Goal: Task Accomplishment & Management: Manage account settings

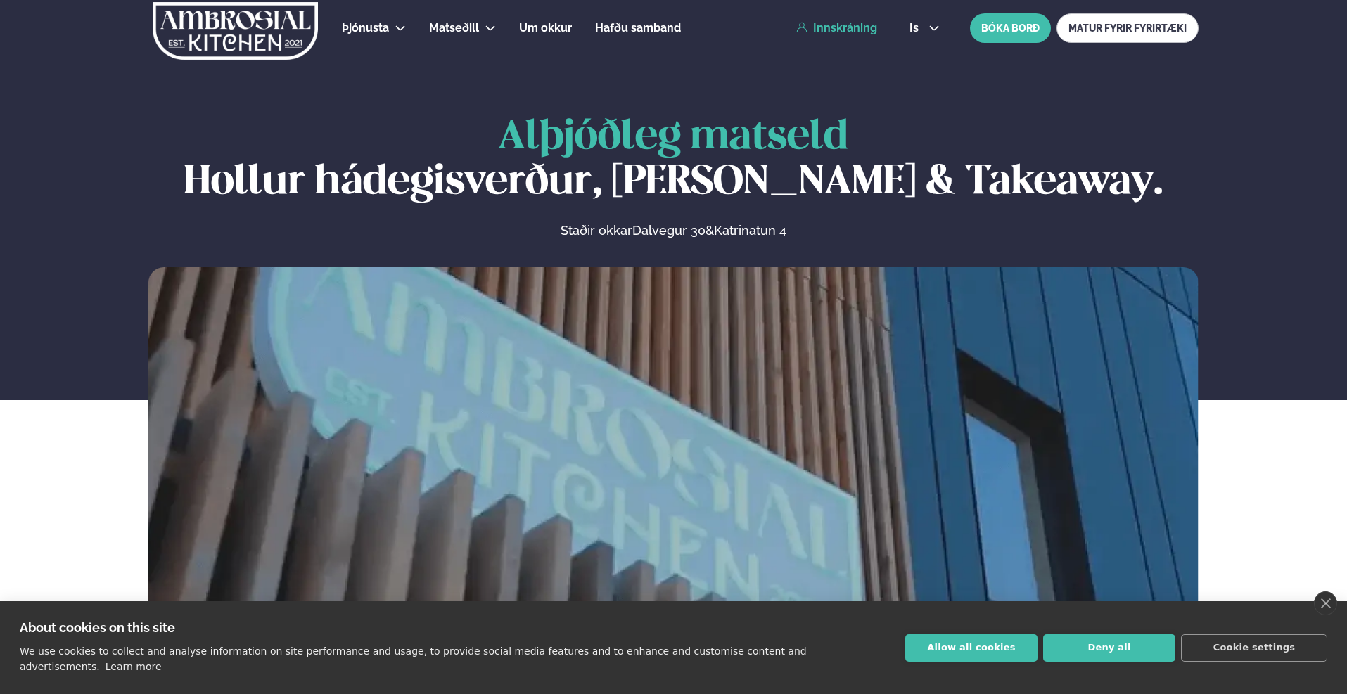
click at [850, 25] on link "Innskráning" at bounding box center [836, 28] width 81 height 13
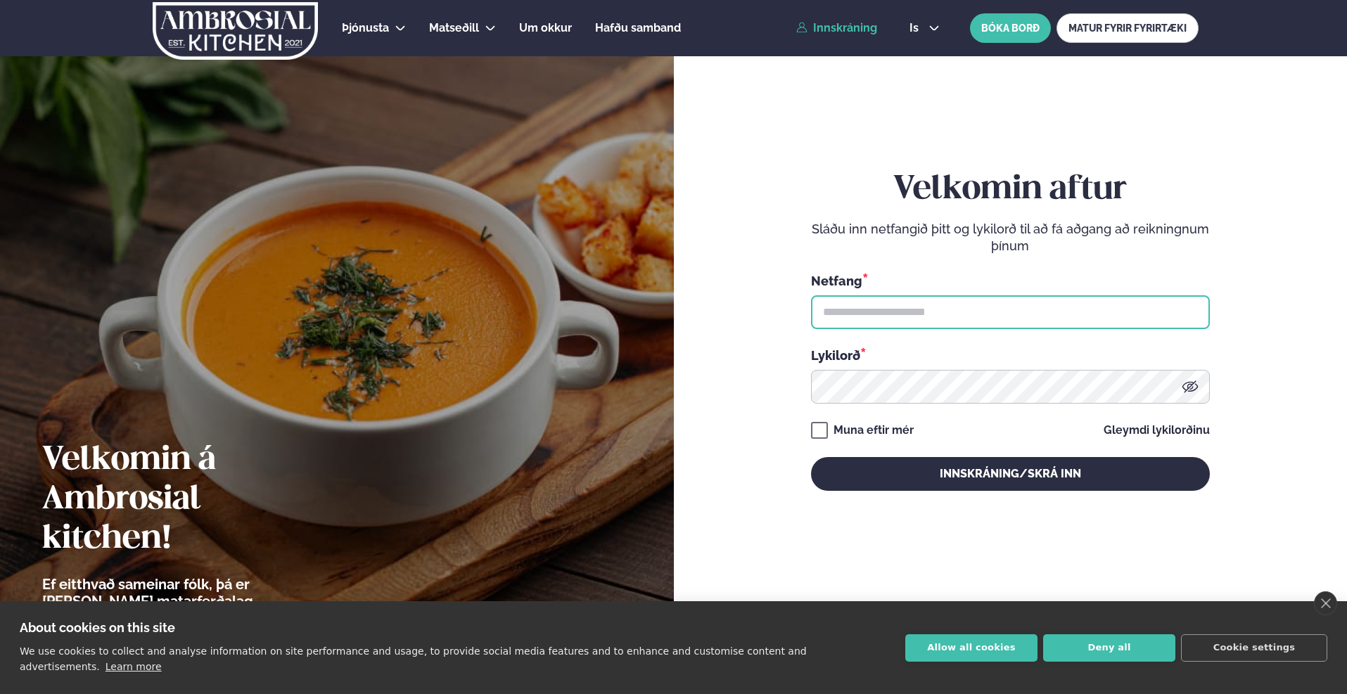
click at [849, 307] on input "text" at bounding box center [1010, 312] width 399 height 34
type input "**********"
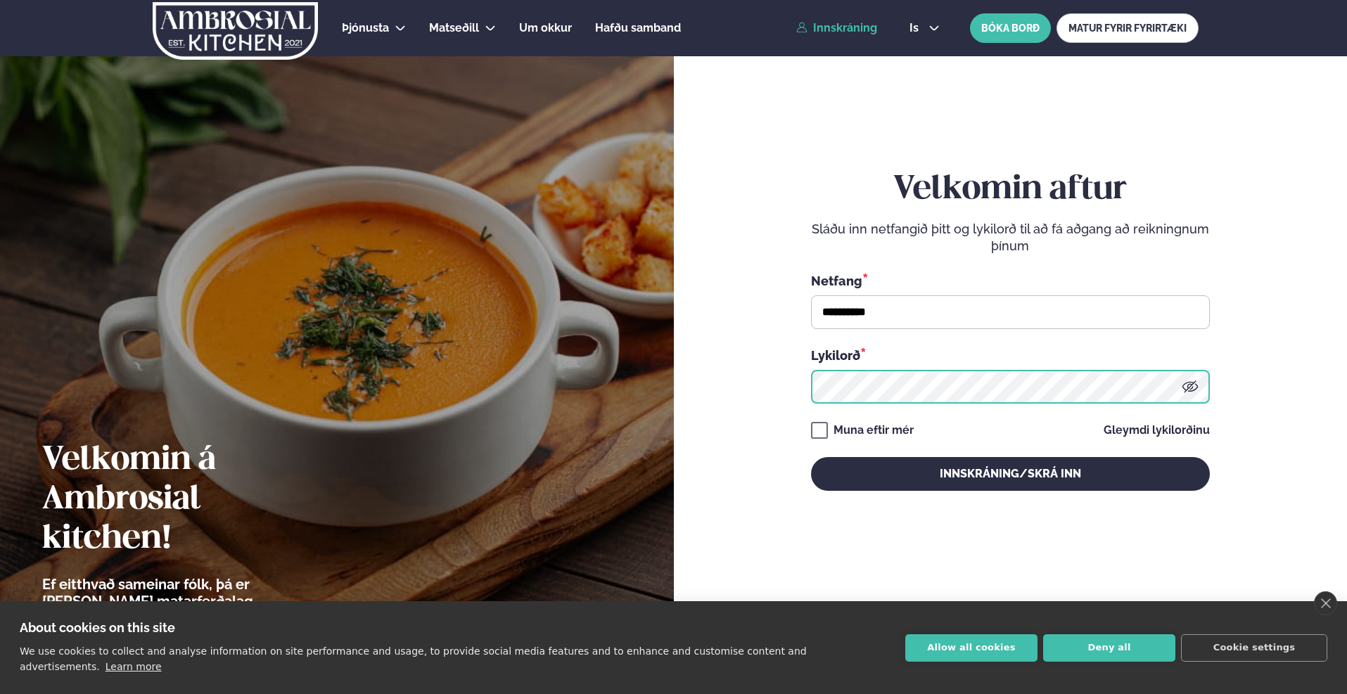
click at [811, 457] on button "Innskráning/Skrá inn" at bounding box center [1010, 474] width 399 height 34
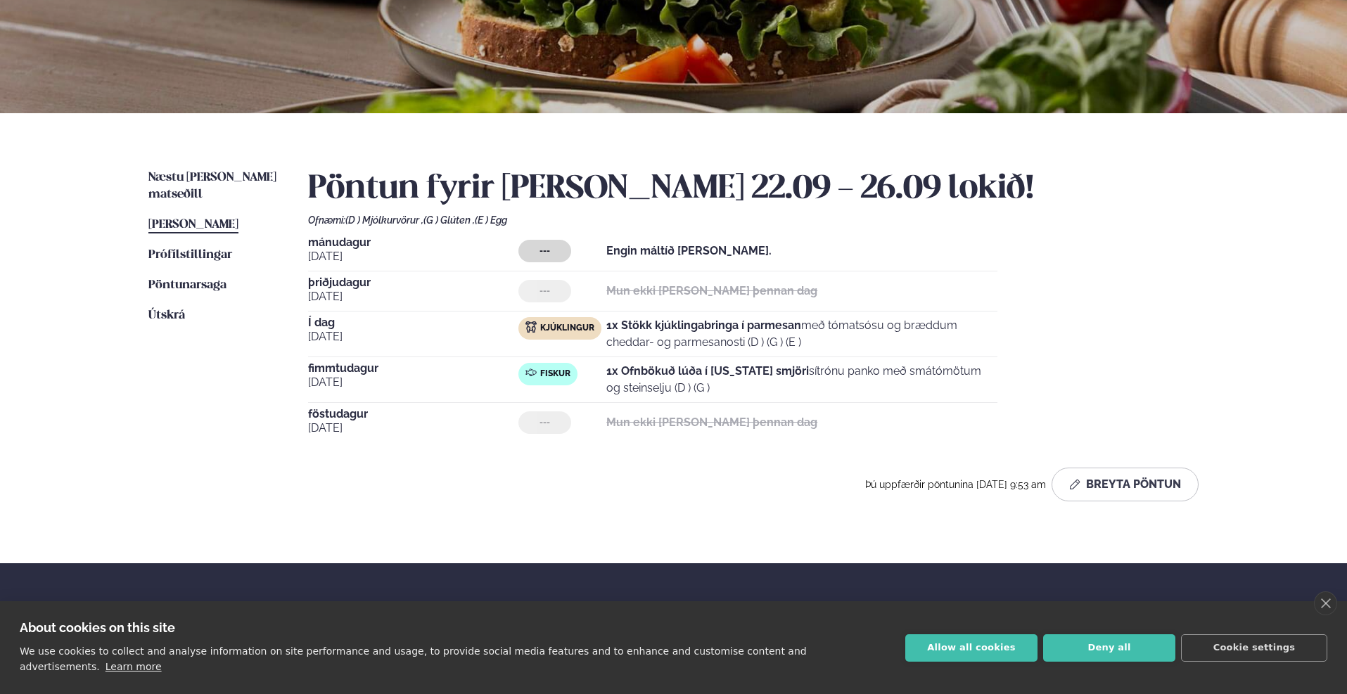
scroll to position [211, 0]
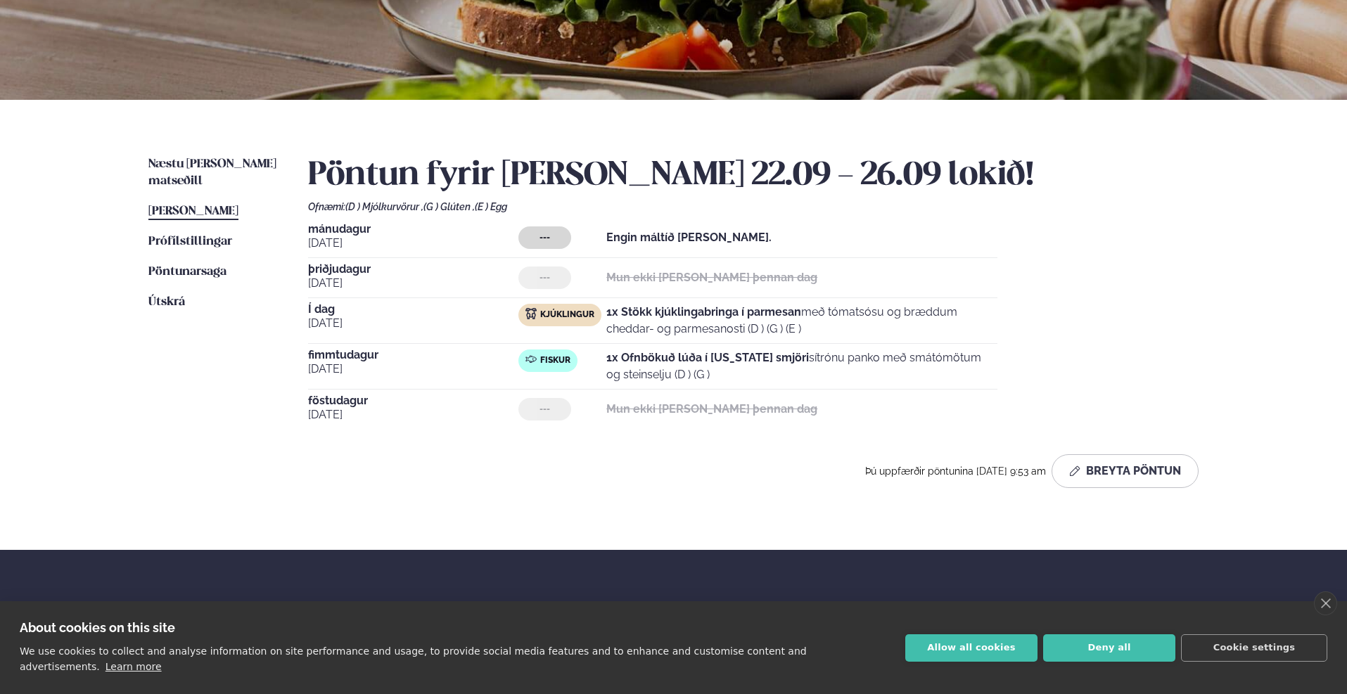
click at [651, 354] on strong "1x Ofnbökuð lúða í [US_STATE] smjöri" at bounding box center [707, 357] width 203 height 13
click at [193, 205] on span "[PERSON_NAME]" at bounding box center [193, 211] width 90 height 12
click at [233, 205] on span "[PERSON_NAME]" at bounding box center [193, 211] width 90 height 12
click at [1131, 473] on button "Breyta Pöntun" at bounding box center [1124, 471] width 147 height 34
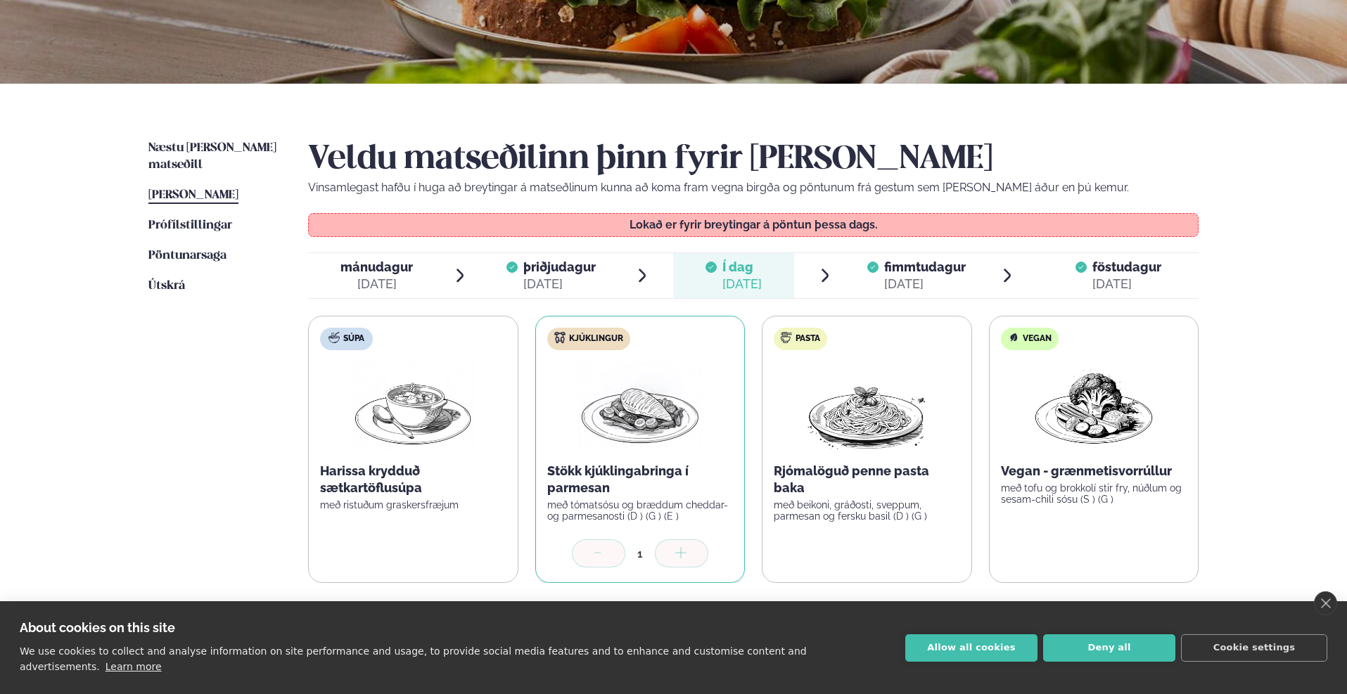
scroll to position [281, 0]
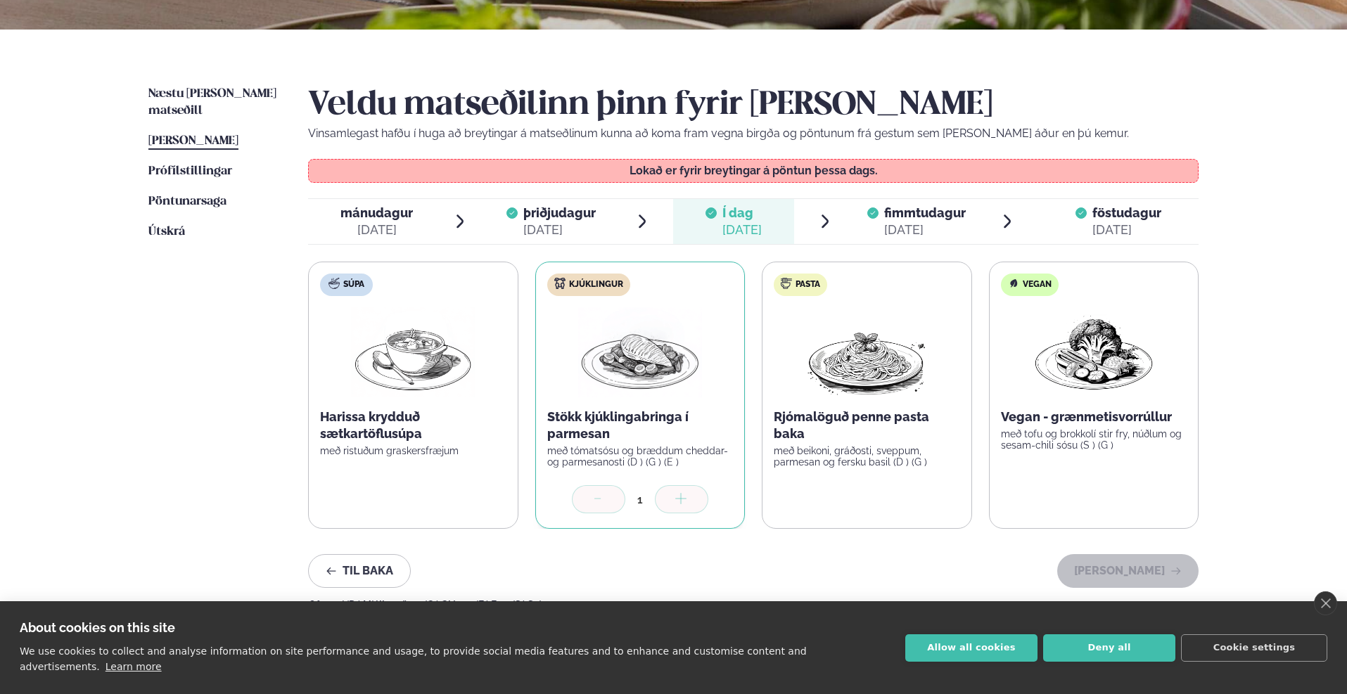
click at [908, 216] on span "fimmtudagur" at bounding box center [925, 212] width 82 height 15
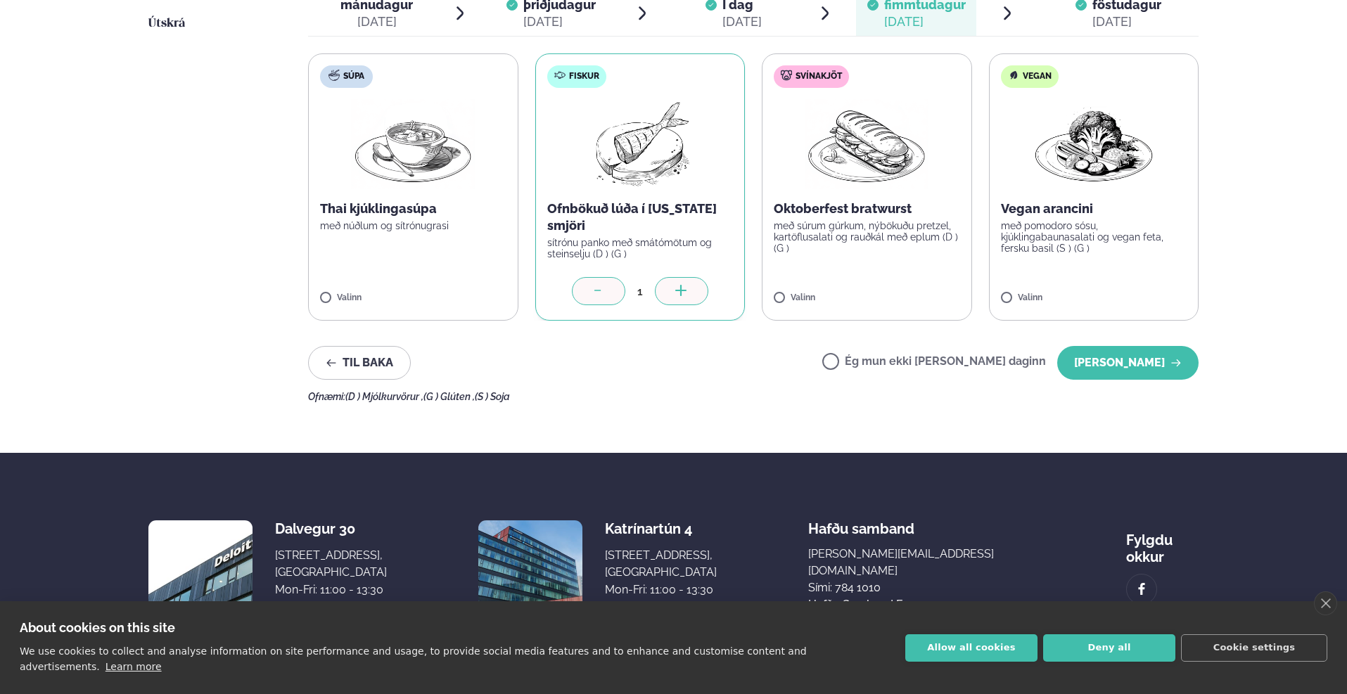
scroll to position [492, 0]
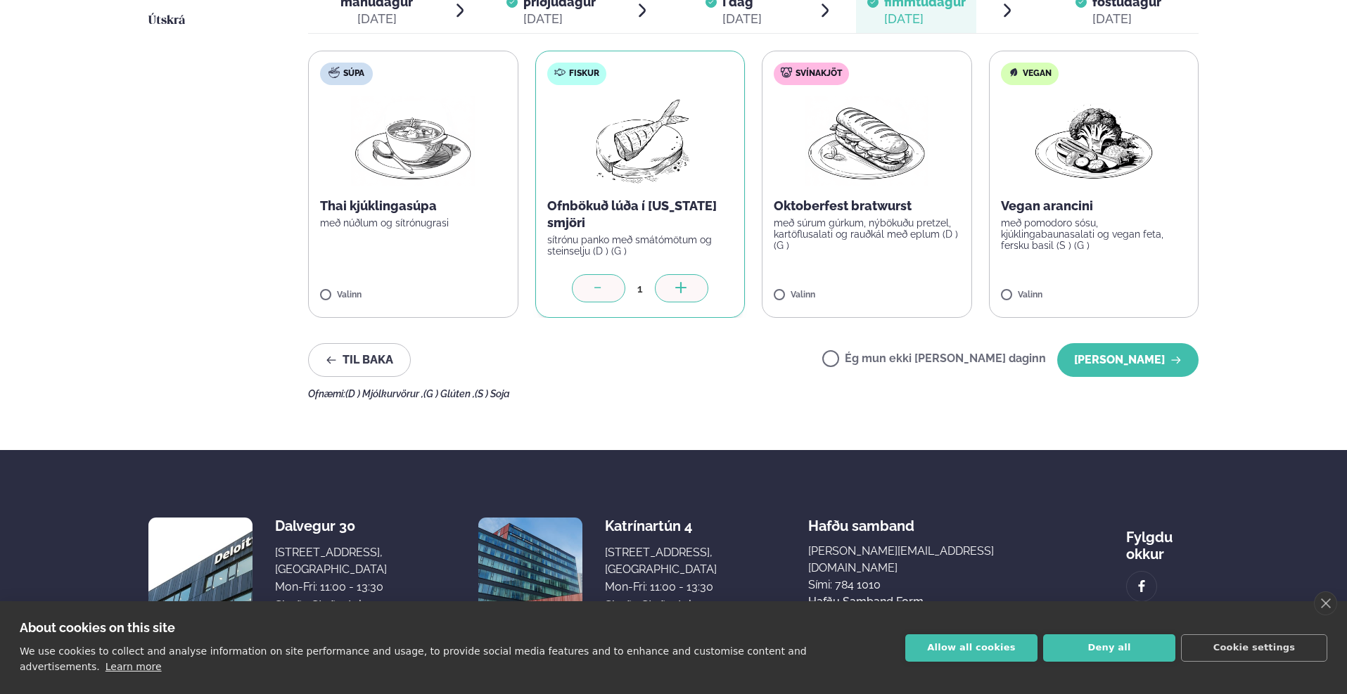
click at [601, 290] on icon at bounding box center [599, 289] width 14 height 14
click at [876, 357] on label "Ég mun ekki [PERSON_NAME] daginn" at bounding box center [934, 360] width 224 height 15
click at [1108, 361] on button "[PERSON_NAME]" at bounding box center [1127, 360] width 141 height 34
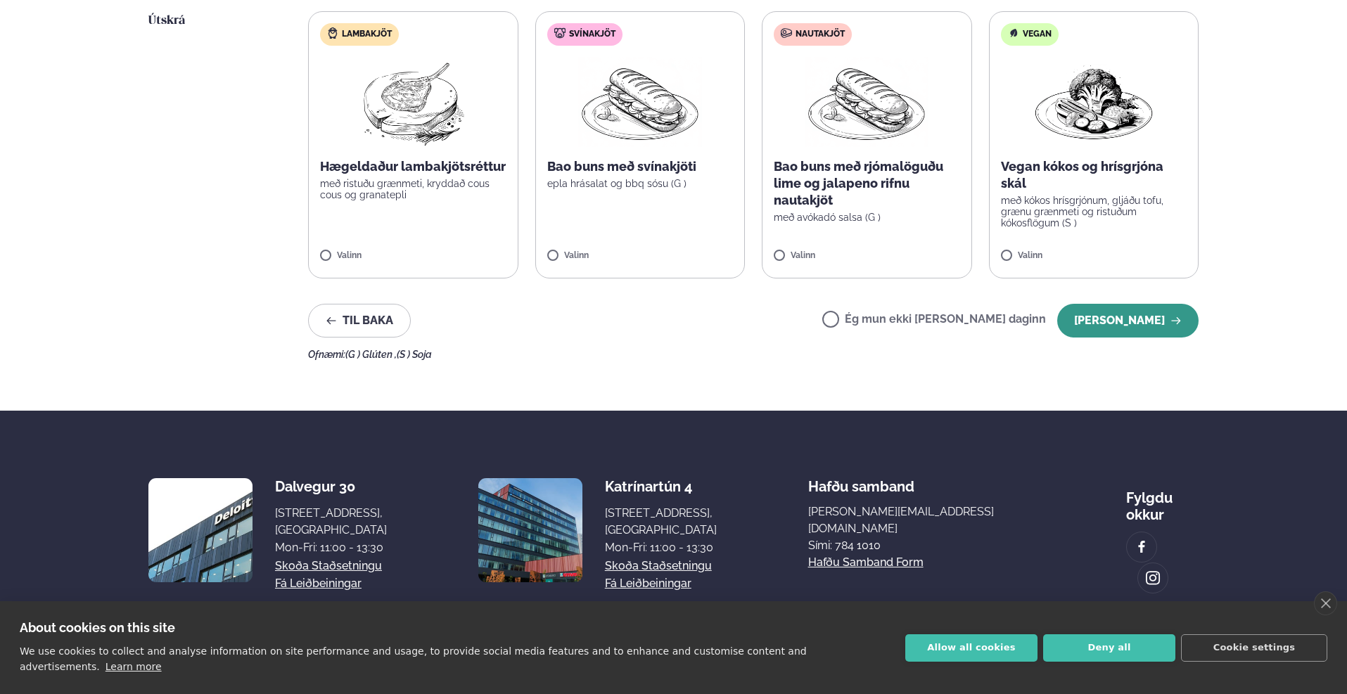
click at [1159, 321] on button "[PERSON_NAME]" at bounding box center [1127, 321] width 141 height 34
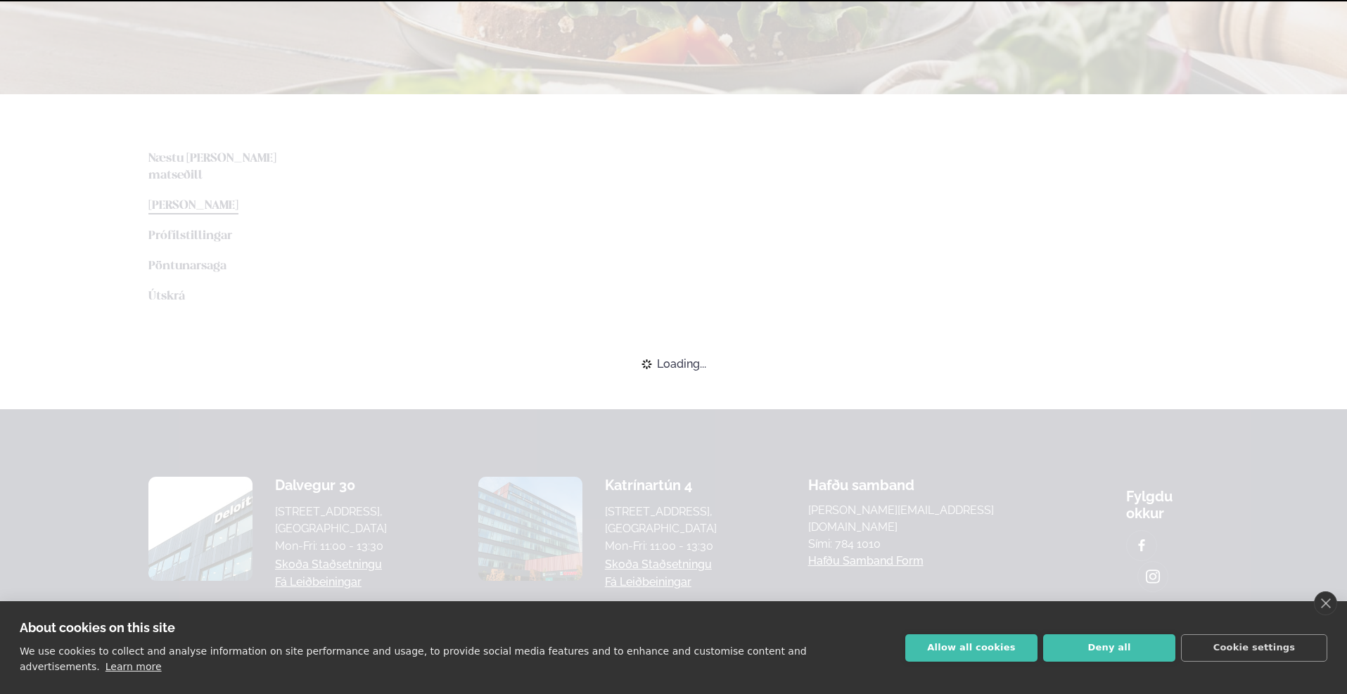
scroll to position [346, 0]
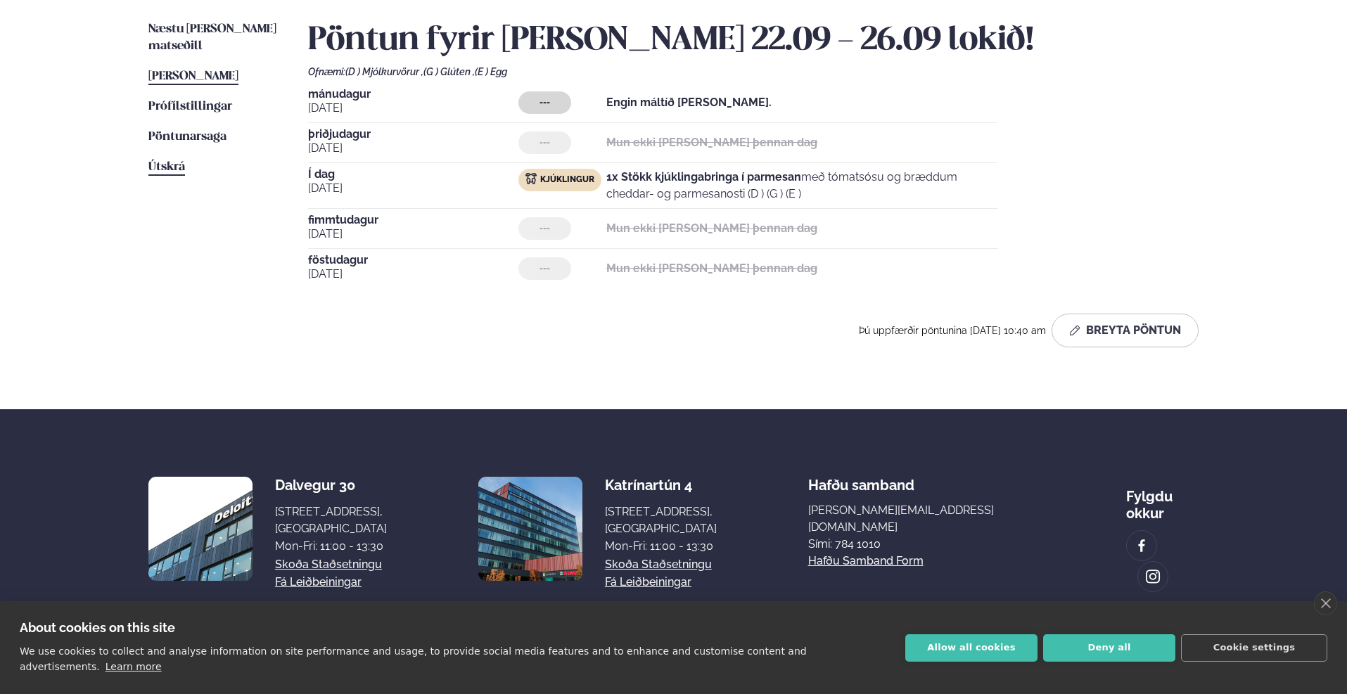
click at [153, 161] on span "Útskrá" at bounding box center [166, 167] width 37 height 12
